Goal: Use online tool/utility: Utilize a website feature to perform a specific function

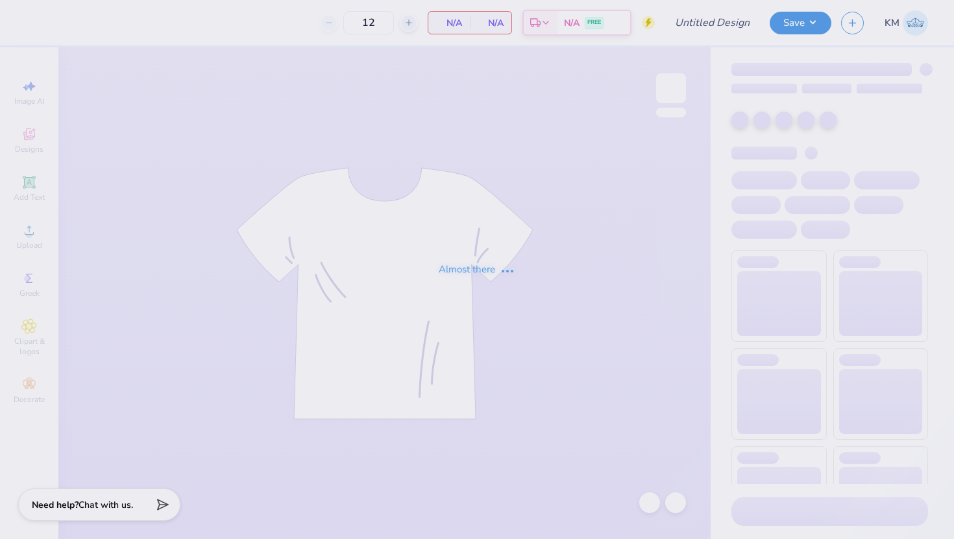
type input "delta zeta philo draft 2025"
type input "250"
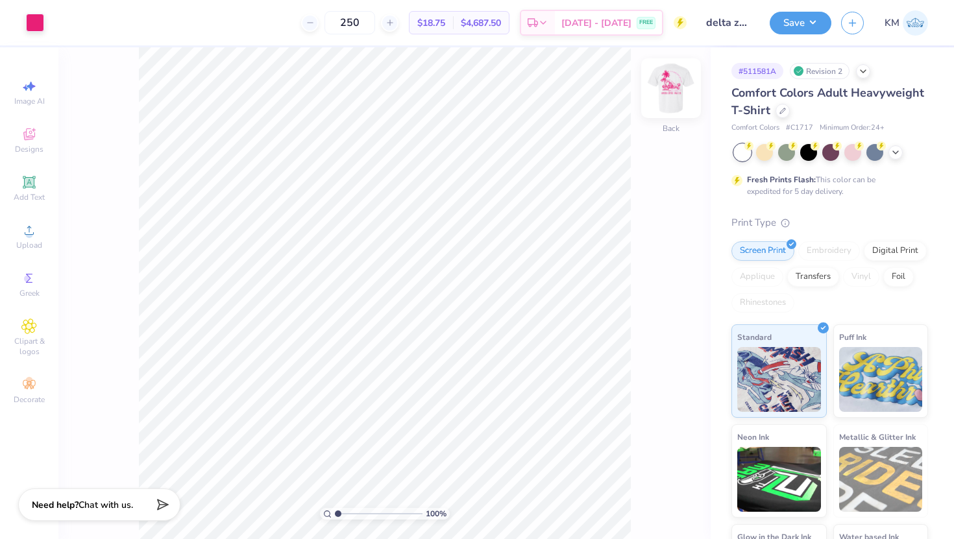
click at [678, 101] on img at bounding box center [671, 88] width 52 height 52
click at [679, 101] on img at bounding box center [671, 88] width 52 height 52
click at [676, 82] on img at bounding box center [671, 88] width 52 height 52
drag, startPoint x: 339, startPoint y: 513, endPoint x: 351, endPoint y: 515, distance: 12.4
type input "2.6"
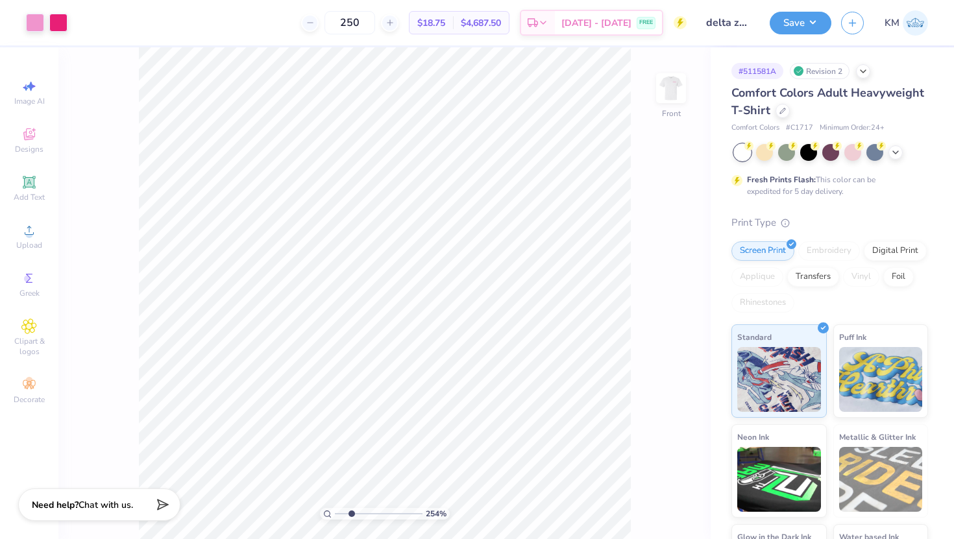
click at [351, 515] on input "range" at bounding box center [379, 514] width 88 height 12
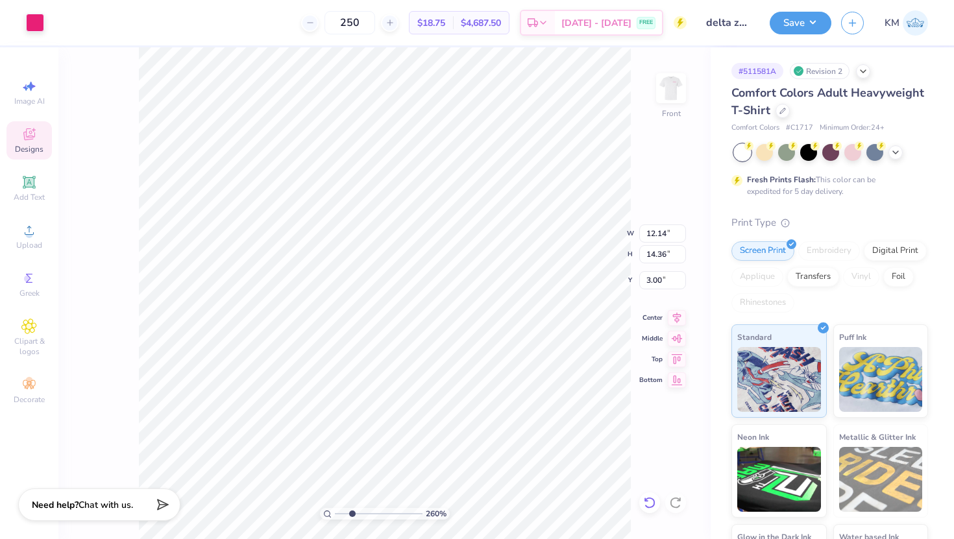
click at [643, 499] on icon at bounding box center [649, 502] width 13 height 13
type input "6.58"
type input "0.98"
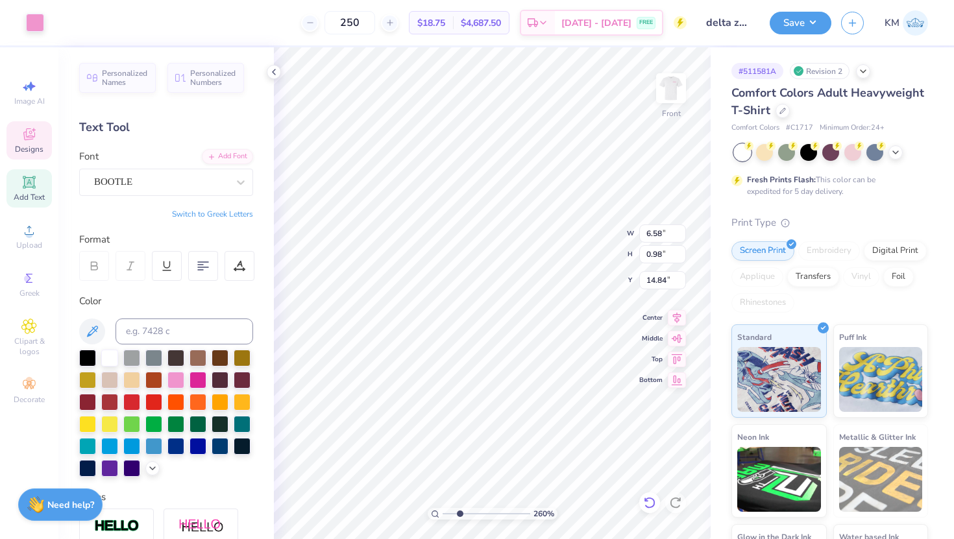
type input "14.85"
type input "14.75"
type input "14.82"
drag, startPoint x: 460, startPoint y: 511, endPoint x: 447, endPoint y: 514, distance: 13.2
type input "1.2"
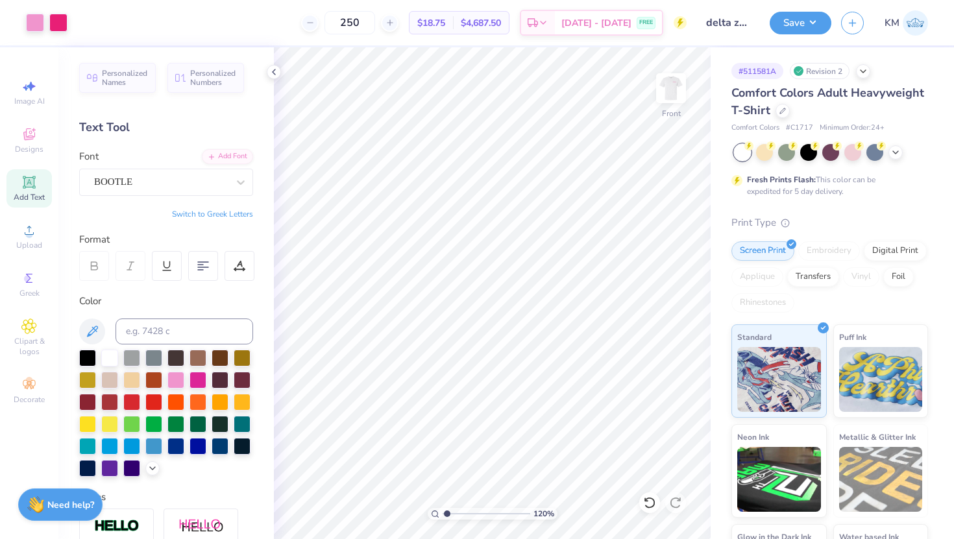
click at [447, 514] on input "range" at bounding box center [487, 514] width 88 height 12
click at [676, 94] on img at bounding box center [671, 88] width 52 height 52
